Goal: Information Seeking & Learning: Learn about a topic

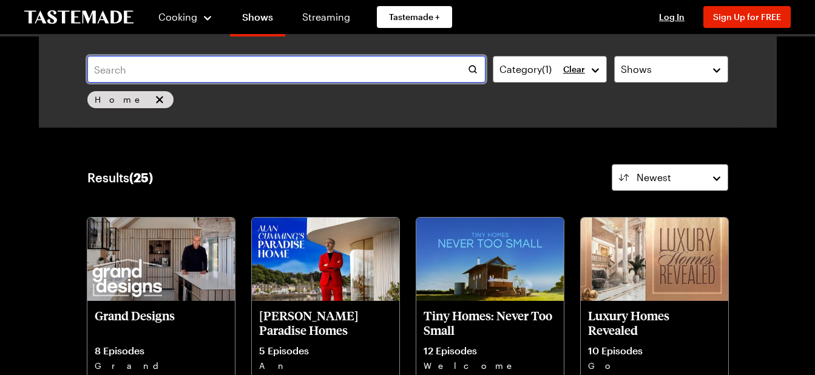
click at [138, 74] on input "text" at bounding box center [286, 69] width 399 height 27
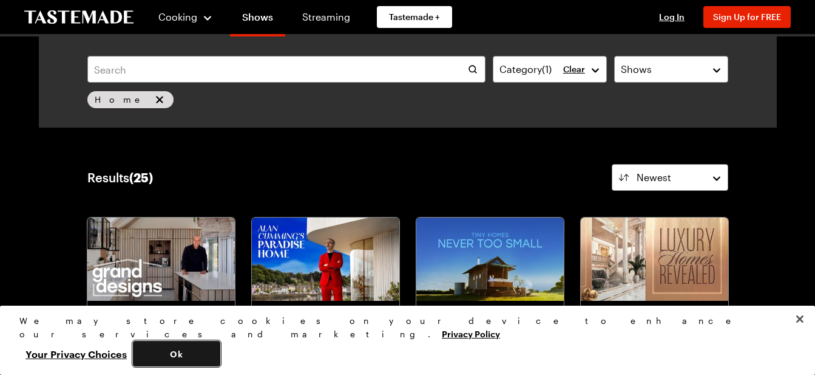
click at [220, 355] on button "Ok" at bounding box center [176, 353] width 87 height 25
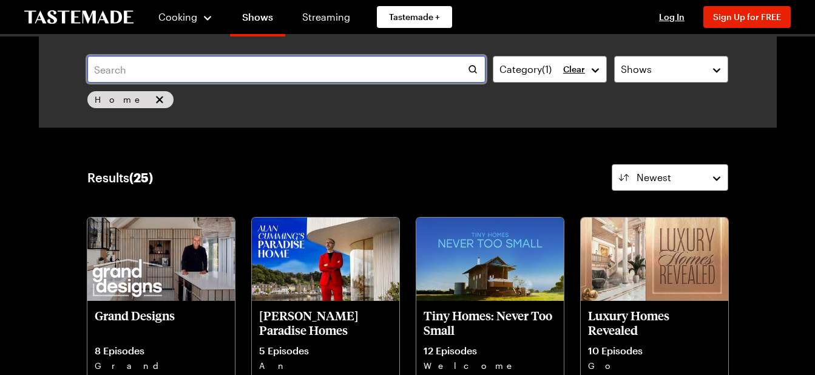
click at [120, 72] on input "text" at bounding box center [286, 69] width 399 height 27
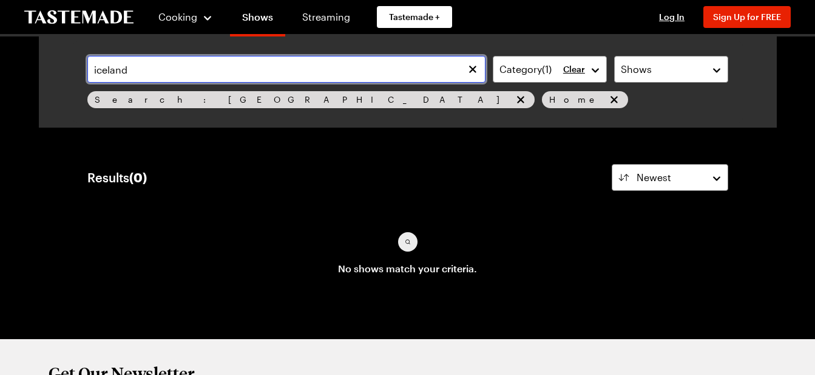
type input "iceland"
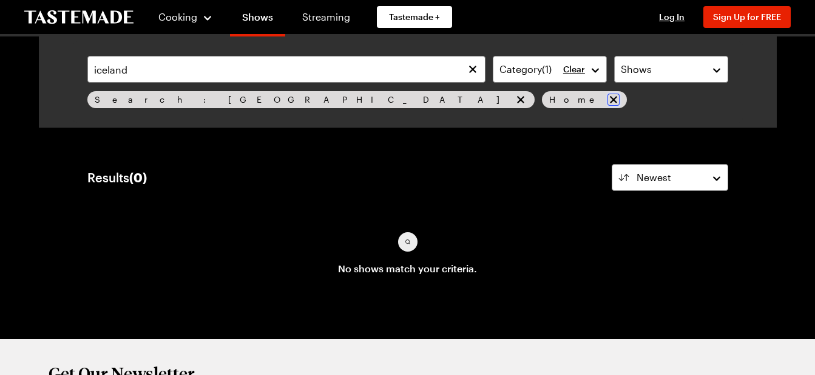
click at [608, 95] on icon "remove Home" at bounding box center [614, 99] width 12 height 12
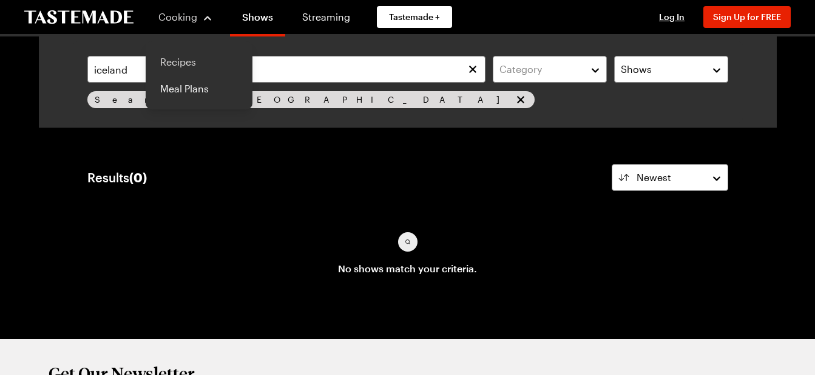
click at [170, 64] on link "Recipes" at bounding box center [199, 62] width 92 height 27
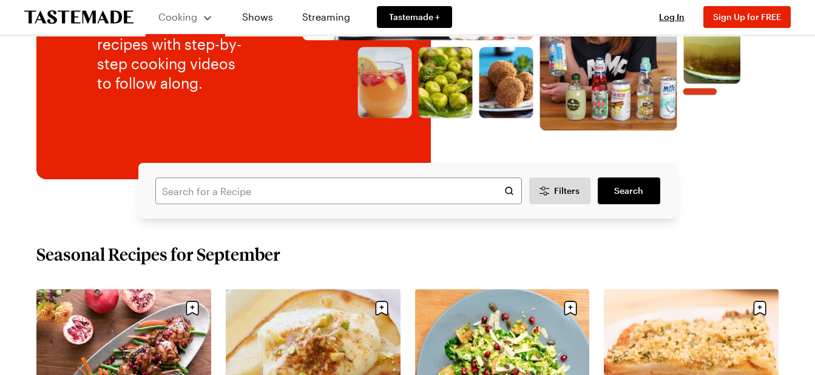
scroll to position [291, 0]
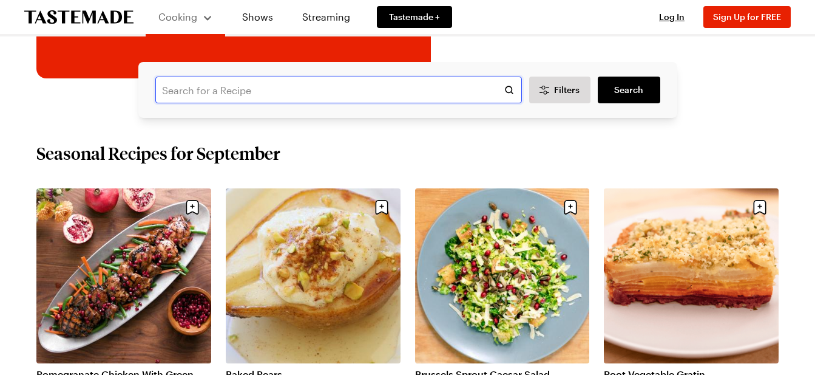
click at [173, 87] on input "text" at bounding box center [338, 89] width 367 height 27
type input "iceland"
click at [627, 89] on span "Search" at bounding box center [628, 90] width 29 height 12
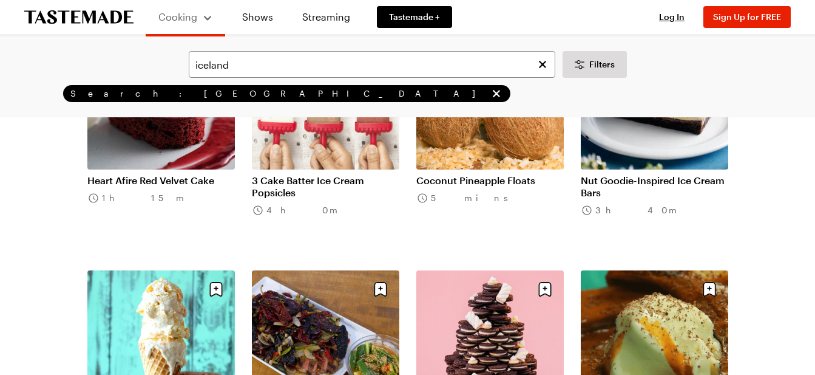
scroll to position [534, 0]
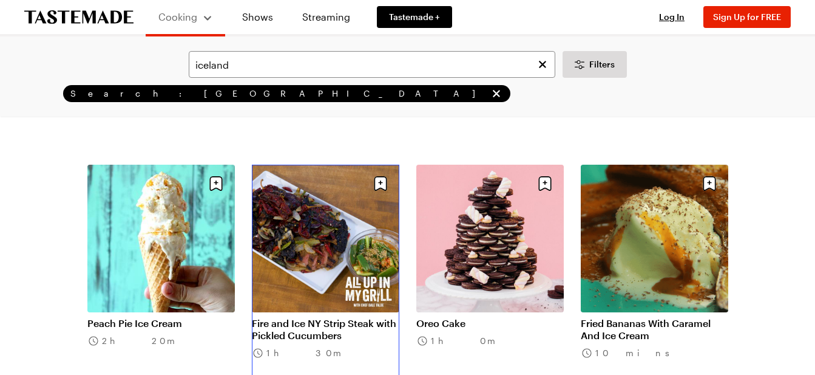
click at [331, 317] on link "Fire and Ice NY Strip Steak with Pickled Cucumbers" at bounding box center [326, 329] width 148 height 24
